Goal: Task Accomplishment & Management: Manage account settings

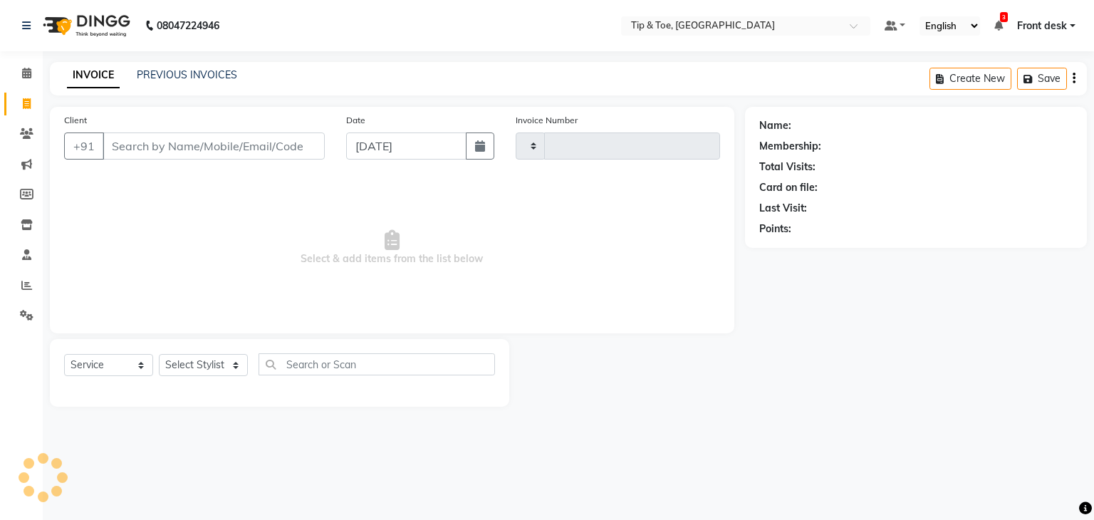
select select "service"
type input "1075"
select select "5942"
click at [182, 160] on div "Client +91" at bounding box center [194, 142] width 282 height 58
click at [179, 149] on input "Client" at bounding box center [214, 145] width 222 height 27
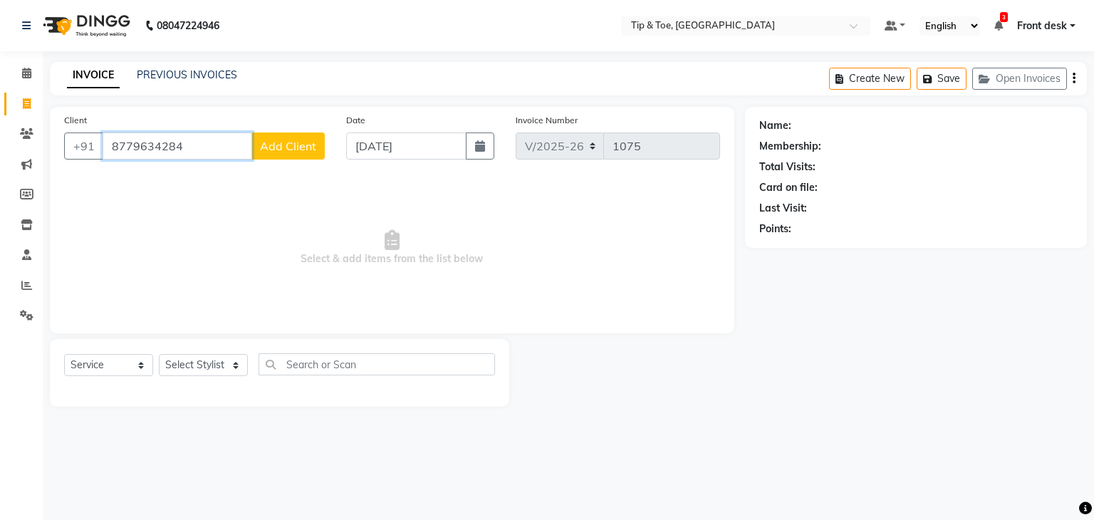
type input "8779634284"
click at [33, 131] on span at bounding box center [26, 134] width 25 height 16
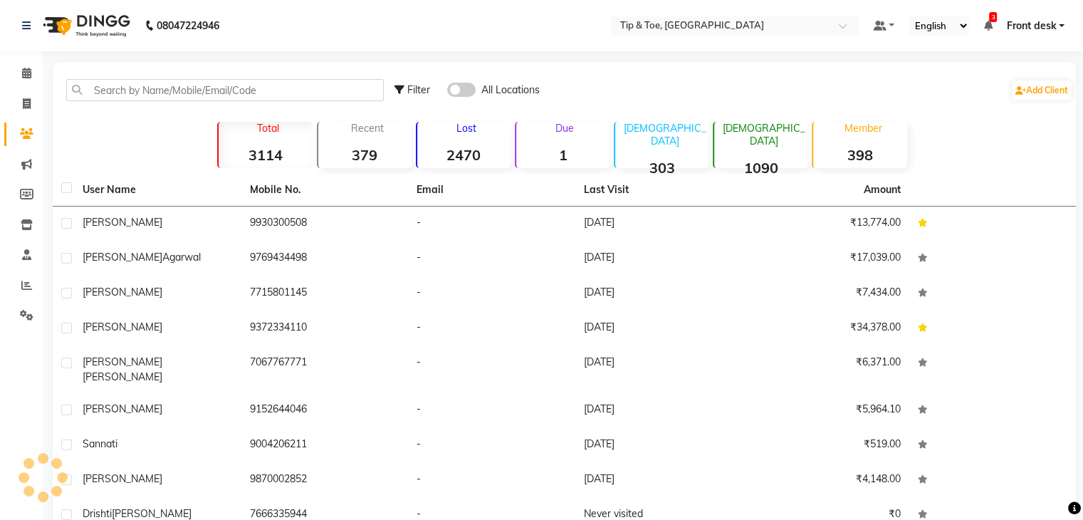
click at [151, 74] on div "Filter All Locations Add Client" at bounding box center [565, 90] width 1018 height 45
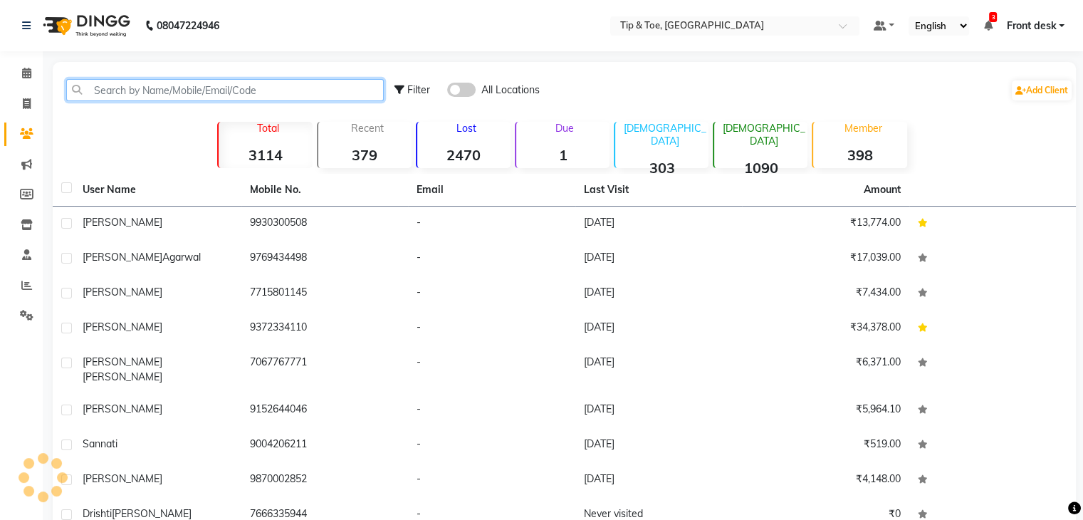
click at [146, 92] on input "text" at bounding box center [225, 90] width 318 height 22
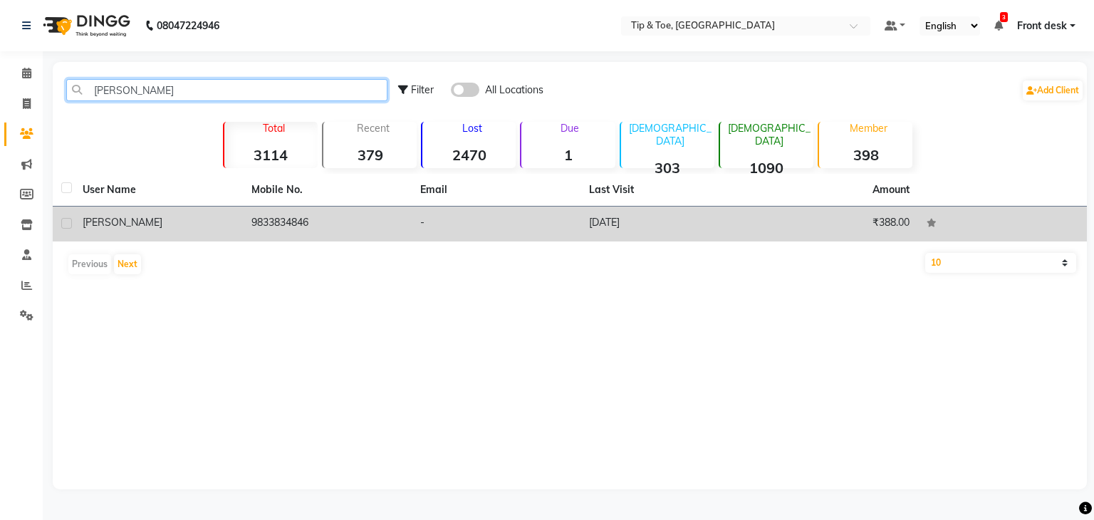
type input "[PERSON_NAME]"
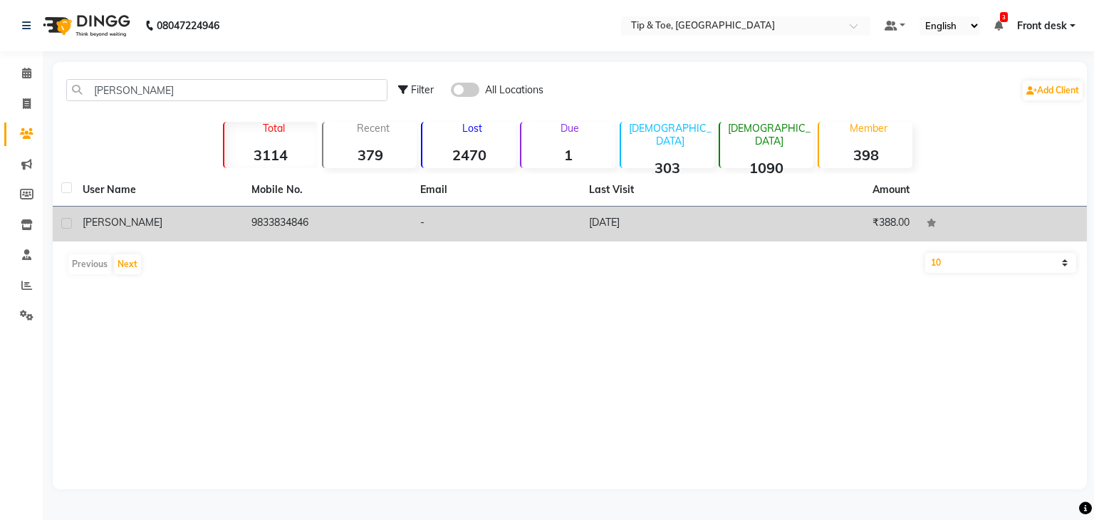
click at [288, 221] on td "9833834846" at bounding box center [327, 224] width 169 height 35
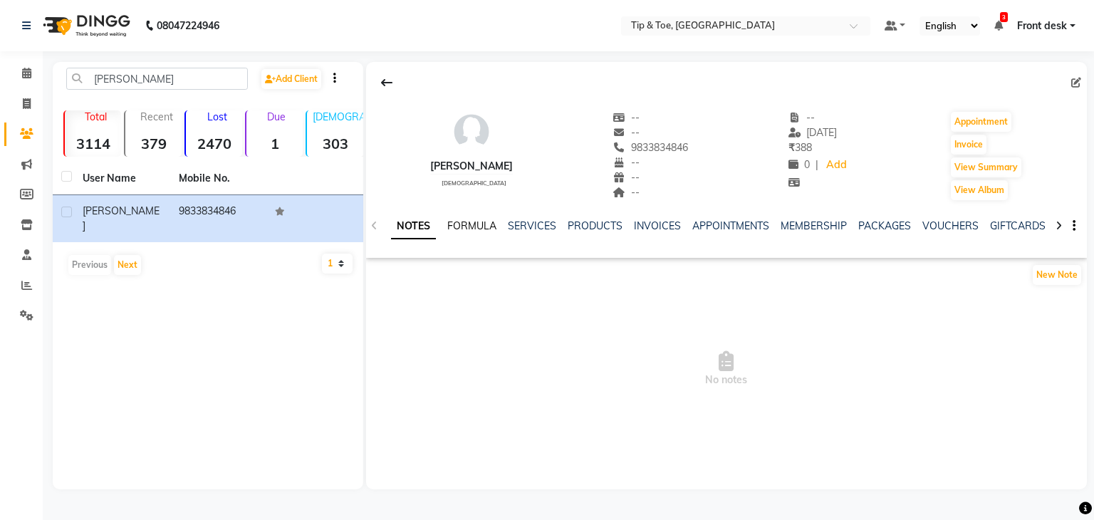
click at [476, 224] on link "FORMULA" at bounding box center [471, 225] width 49 height 13
click at [530, 226] on link "SERVICES" at bounding box center [530, 225] width 48 height 13
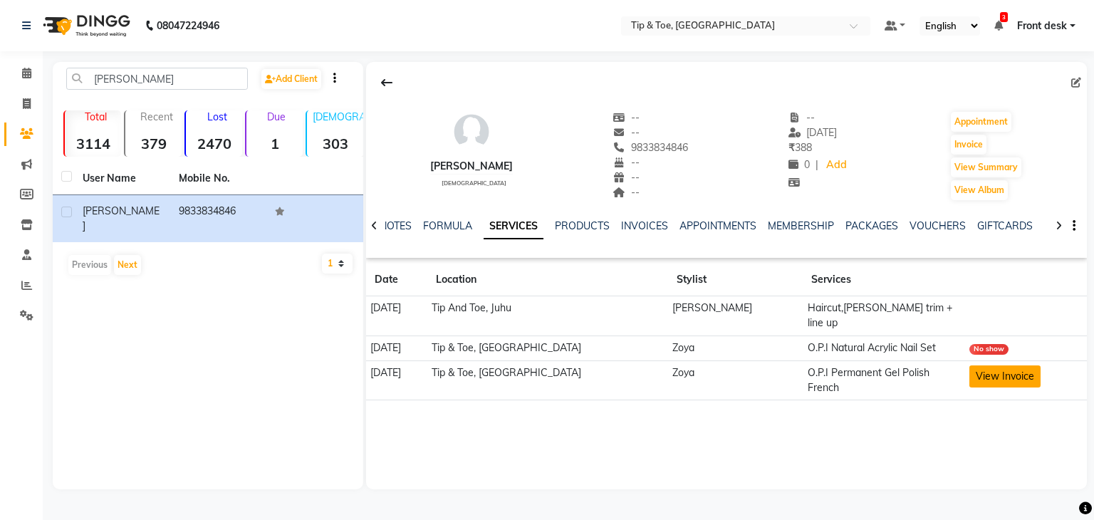
click at [982, 365] on button "View Invoice" at bounding box center [1004, 376] width 71 height 22
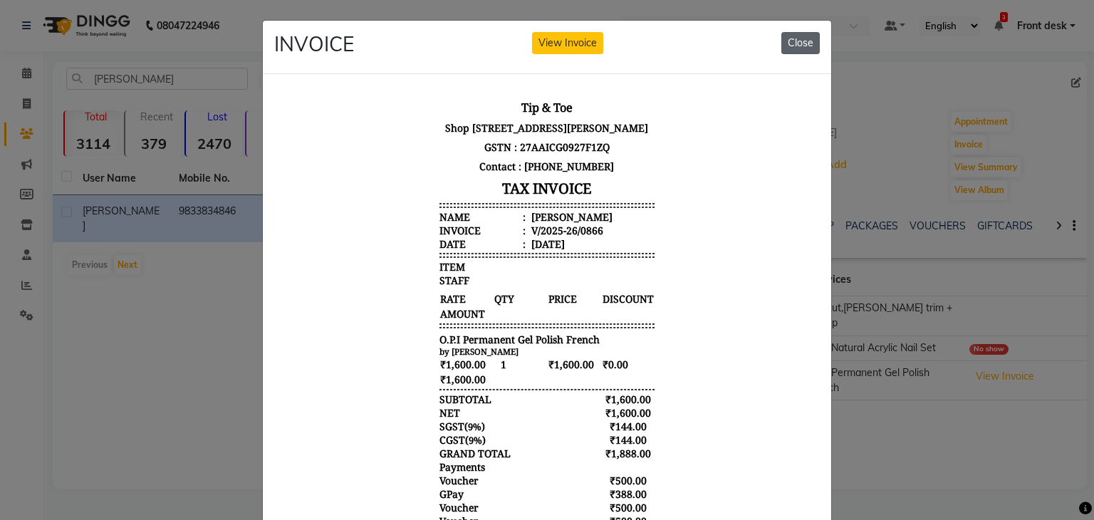
click at [796, 47] on button "Close" at bounding box center [800, 43] width 38 height 22
